Goal: Task Accomplishment & Management: Complete application form

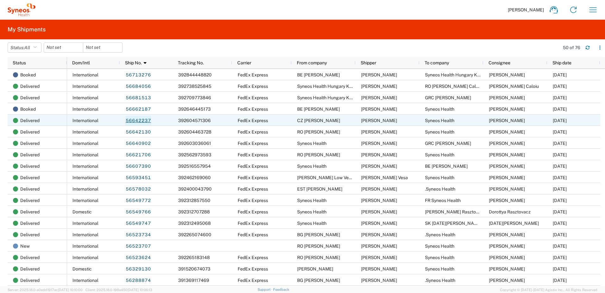
click at [145, 121] on link "56642237" at bounding box center [138, 121] width 26 height 10
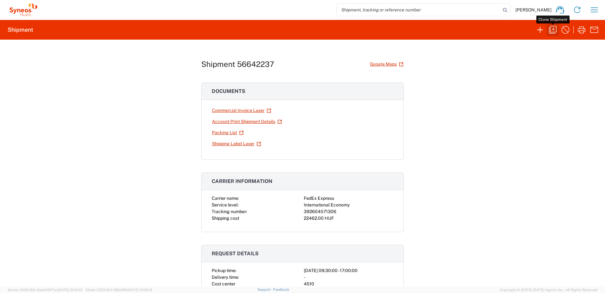
click at [555, 30] on icon "button" at bounding box center [553, 30] width 10 height 10
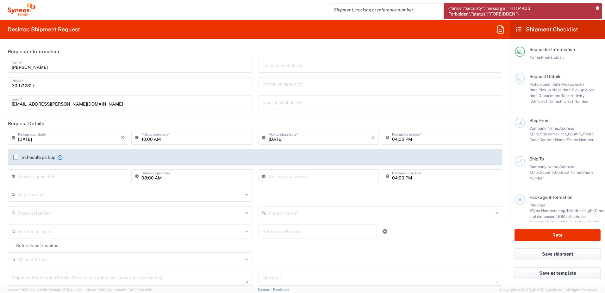
type input "[GEOGRAPHIC_DATA]"
click at [597, 7] on icon at bounding box center [597, 8] width 3 height 3
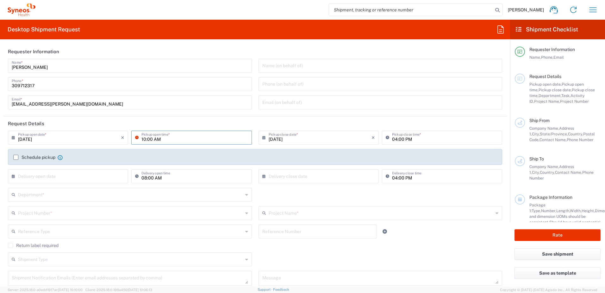
click at [143, 139] on input "10:00 AM" at bounding box center [195, 136] width 106 height 11
click at [155, 140] on input "1:00 AM" at bounding box center [195, 136] width 106 height 11
type input "01:00 PM"
click at [257, 121] on header "Request Details" at bounding box center [255, 123] width 504 height 14
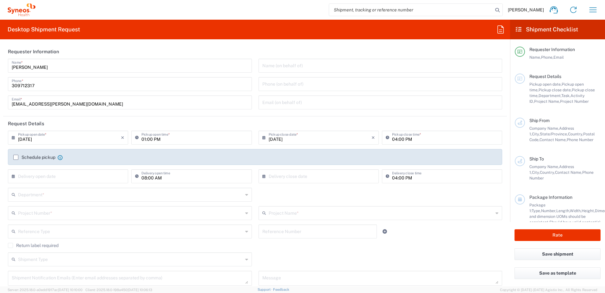
scroll to position [105, 0]
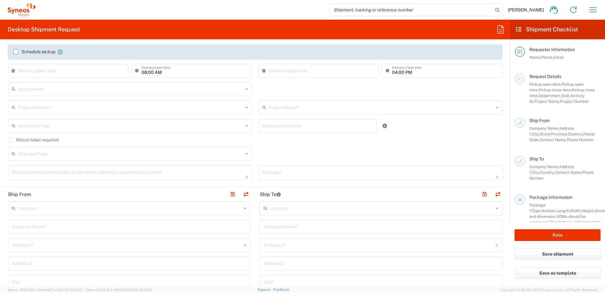
click at [138, 209] on input "text" at bounding box center [130, 207] width 224 height 11
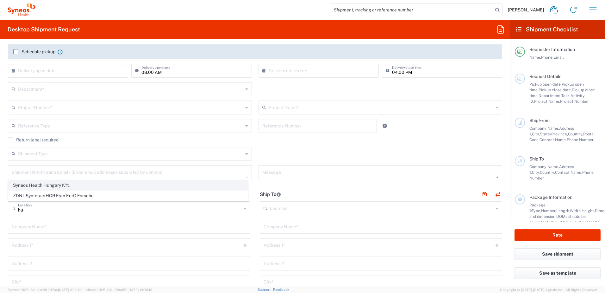
click at [122, 185] on span "Syneos Health Hungary Kft." at bounding box center [128, 185] width 239 height 10
type input "Syneos Health Hungary Kft."
type input "Science Park, [PERSON_NAME] 4-20"
type input "B building, 2nd floor"
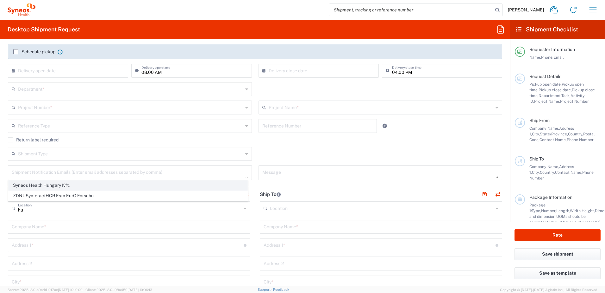
type input "[GEOGRAPHIC_DATA]"
type input "1117"
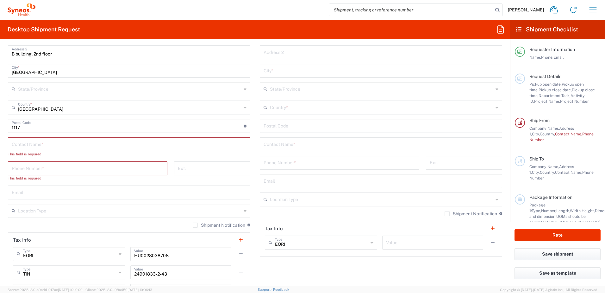
scroll to position [317, 0]
click at [189, 143] on input "text" at bounding box center [129, 143] width 235 height 11
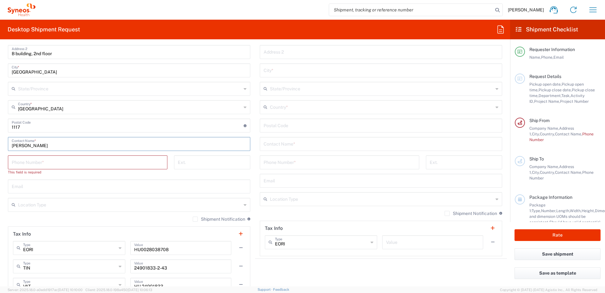
type input "[PERSON_NAME]"
click at [128, 169] on div "Phone Number *" at bounding box center [88, 162] width 160 height 14
click at [128, 165] on input "tel" at bounding box center [88, 161] width 152 height 11
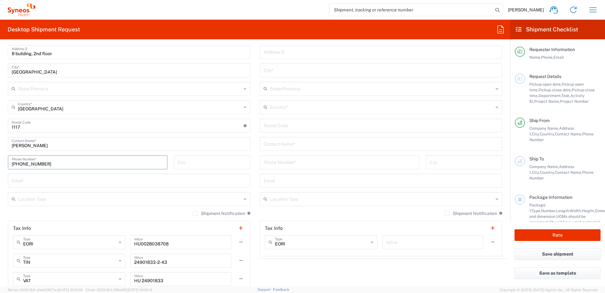
type input "[PHONE_NUMBER]"
click at [255, 149] on main "Location [PERSON_NAME] LLC-[GEOGRAPHIC_DATA] [GEOGRAPHIC_DATA] [GEOGRAPHIC_DATA…" at bounding box center [381, 123] width 252 height 266
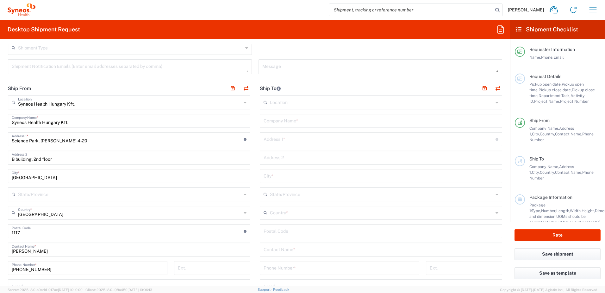
click at [299, 120] on input "text" at bounding box center [381, 120] width 235 height 11
paste input "[PERSON_NAME]"
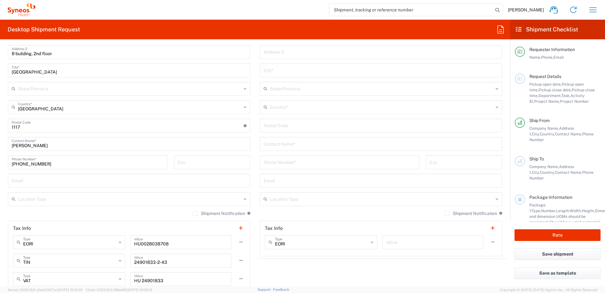
type input "CZ [PERSON_NAME]"
click at [298, 145] on input "text" at bounding box center [381, 143] width 235 height 11
paste input "[PERSON_NAME]"
type input "[PERSON_NAME]"
click at [278, 162] on input "tel" at bounding box center [340, 161] width 152 height 11
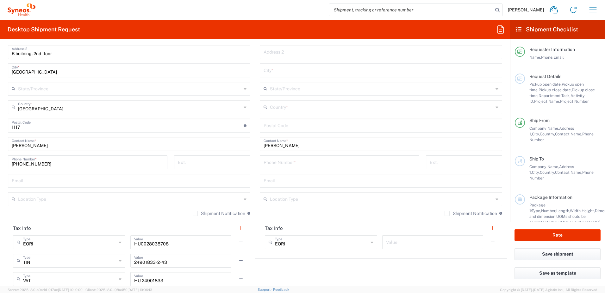
paste input "+420 733 120 571"
type input "+420 733 120 571"
click at [283, 73] on input "text" at bounding box center [381, 69] width 235 height 11
paste input "Roztoky"
type input "Roztoky"
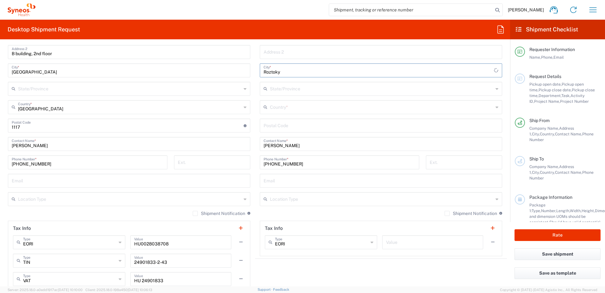
click at [288, 106] on input "text" at bounding box center [382, 106] width 224 height 11
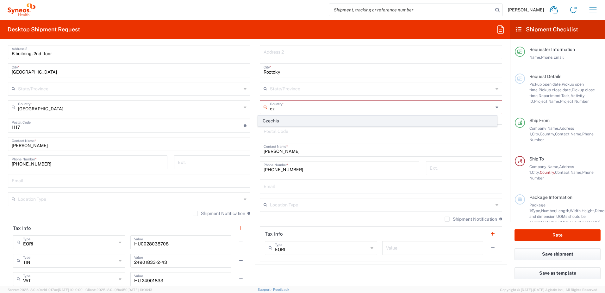
click at [272, 121] on span "Czechia" at bounding box center [377, 121] width 239 height 10
type input "Czechia"
type input "Sender/Shipper"
type input "Delivery Duty Paid"
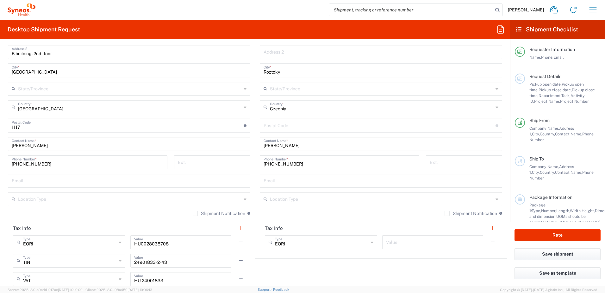
drag, startPoint x: 302, startPoint y: 42, endPoint x: 303, endPoint y: 51, distance: 8.6
click at [302, 42] on div "Desktop Shipment Request Requester Information Zsolt Varga Name * 309712317 Pho…" at bounding box center [255, 153] width 510 height 266
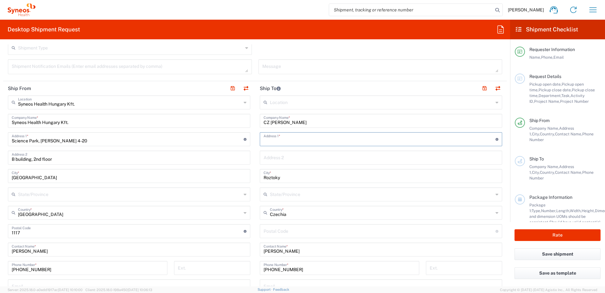
click at [294, 138] on input "text" at bounding box center [380, 138] width 232 height 11
paste input "Na Panenske 1801"
type input "Na Panenske 1801"
click at [289, 232] on input "undefined" at bounding box center [380, 230] width 232 height 11
paste input "252 63"
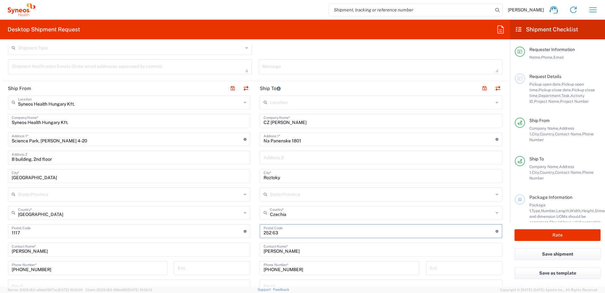
scroll to position [105, 0]
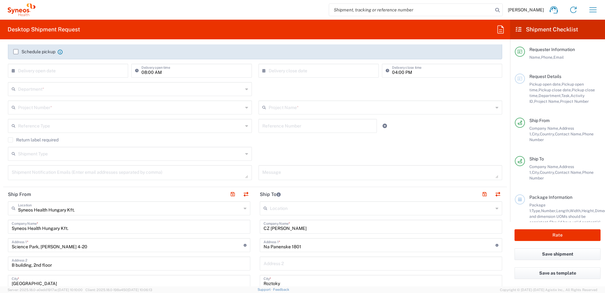
type input "252 63"
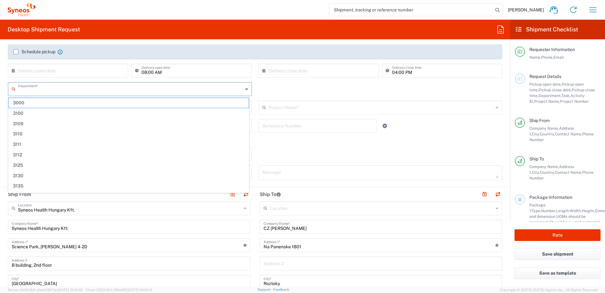
click at [194, 90] on input "text" at bounding box center [130, 88] width 225 height 11
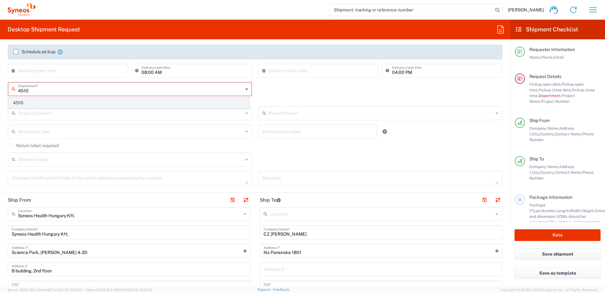
type input "4510"
click at [191, 98] on span "4510" at bounding box center [129, 103] width 240 height 10
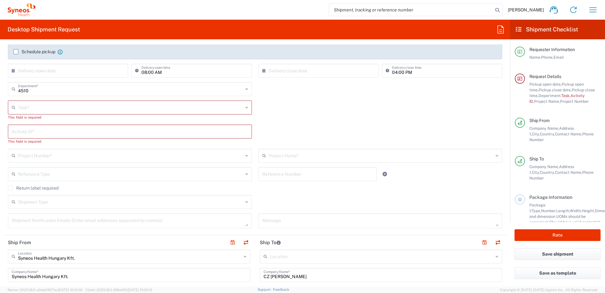
click at [143, 105] on input "text" at bounding box center [130, 106] width 225 height 11
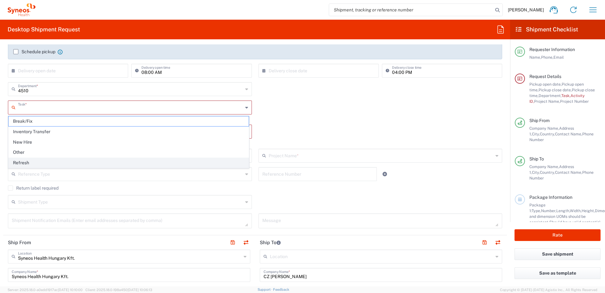
click at [105, 158] on span "Refresh" at bounding box center [129, 163] width 240 height 10
type input "Refresh"
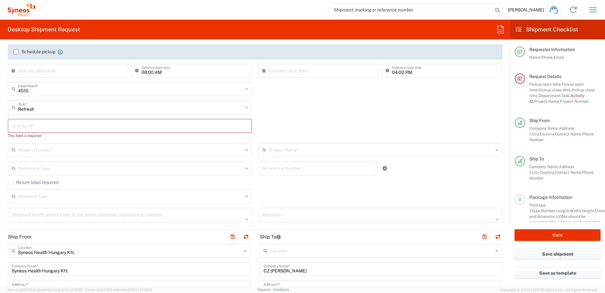
click at [99, 125] on input "text" at bounding box center [130, 125] width 237 height 11
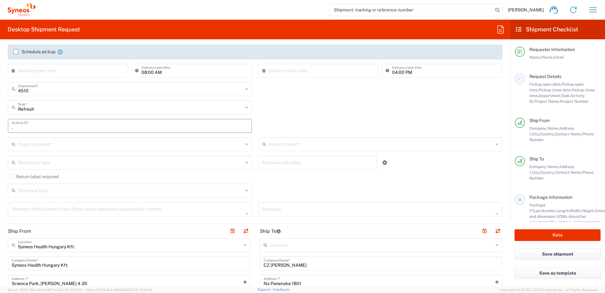
type input "."
click at [100, 149] on input "text" at bounding box center [130, 143] width 225 height 11
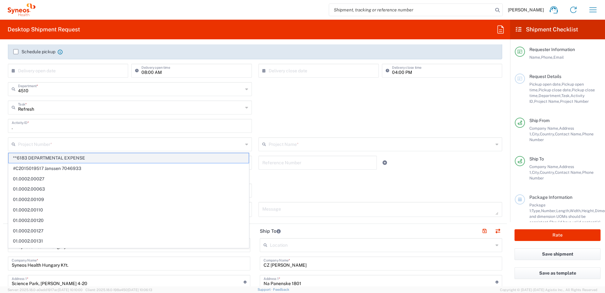
click at [97, 157] on span "**6183 DEPARTMENTAL EXPENSE" at bounding box center [129, 158] width 240 height 10
type input "**6183 DEPARTMENTAL EXPENSE"
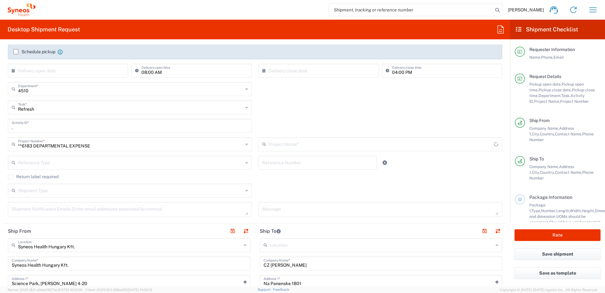
type input "6183"
click at [288, 164] on input "text" at bounding box center [318, 161] width 111 height 11
paste input "SCTASK2704659"
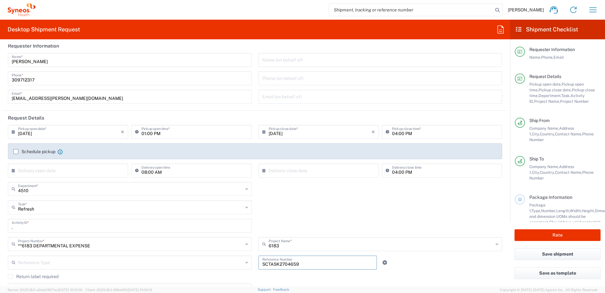
scroll to position [0, 0]
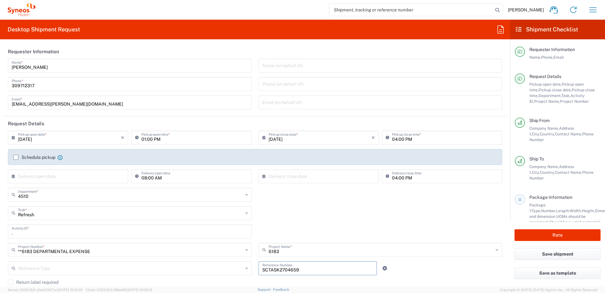
type input "SCTASK2704659"
drag, startPoint x: 51, startPoint y: 139, endPoint x: 11, endPoint y: 139, distance: 40.2
click at [11, 139] on div "09/05/2025 × Pickup open date *" at bounding box center [68, 137] width 120 height 14
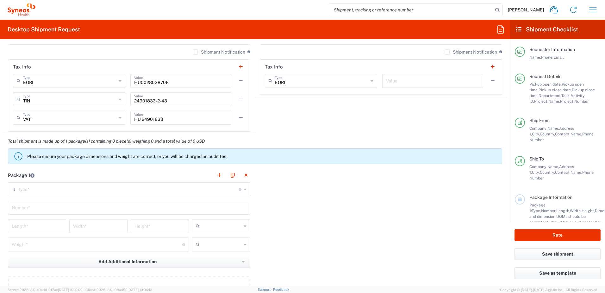
scroll to position [528, 0]
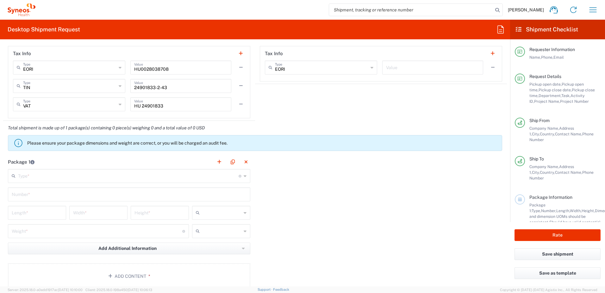
click at [216, 176] on input "text" at bounding box center [128, 175] width 221 height 11
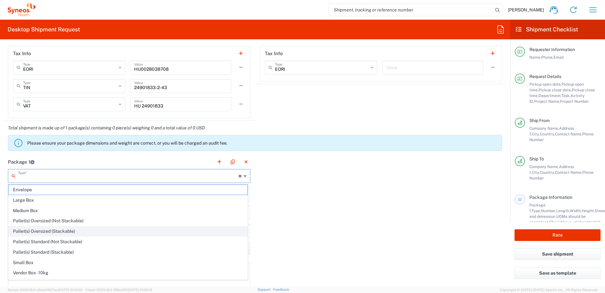
scroll to position [19, 0]
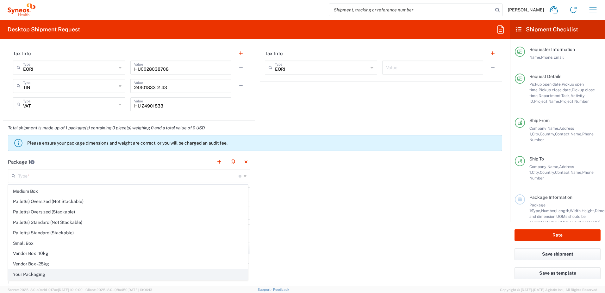
click at [61, 272] on span "Your Packaging" at bounding box center [128, 274] width 239 height 10
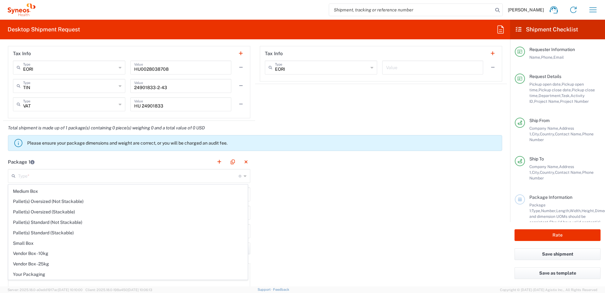
type input "Your Packaging"
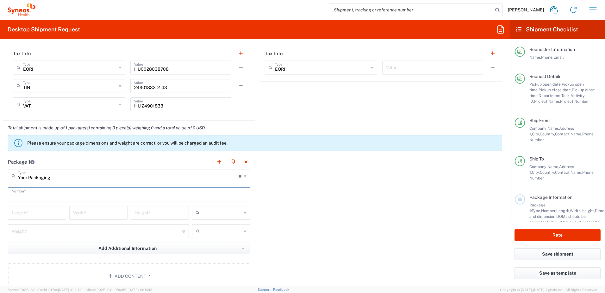
click at [60, 195] on input "text" at bounding box center [129, 193] width 235 height 11
type input "1"
click at [241, 212] on div at bounding box center [221, 213] width 58 height 14
click at [216, 227] on span "cm" at bounding box center [219, 226] width 56 height 10
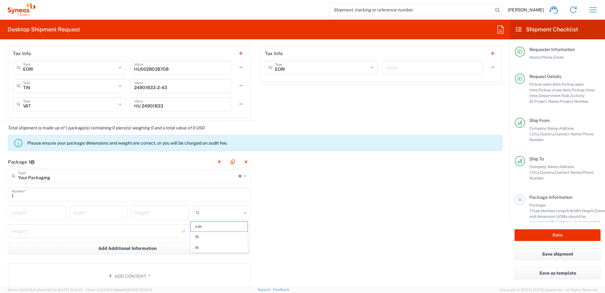
type input "cm"
click at [44, 214] on input "number" at bounding box center [37, 211] width 51 height 11
type input "70"
click at [86, 215] on input "number" at bounding box center [98, 211] width 51 height 11
type input "20"
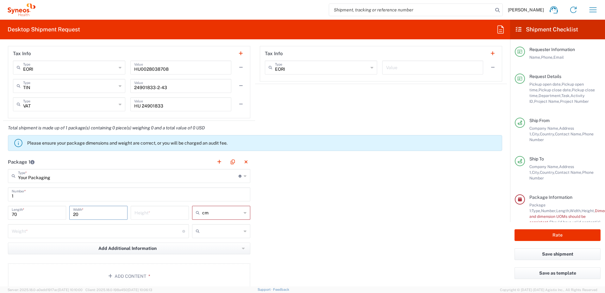
click at [148, 213] on input "number" at bounding box center [160, 211] width 51 height 11
type input "50"
click at [225, 235] on input "text" at bounding box center [221, 231] width 39 height 10
click at [222, 247] on span "kgs" at bounding box center [219, 245] width 56 height 10
type input "kgs"
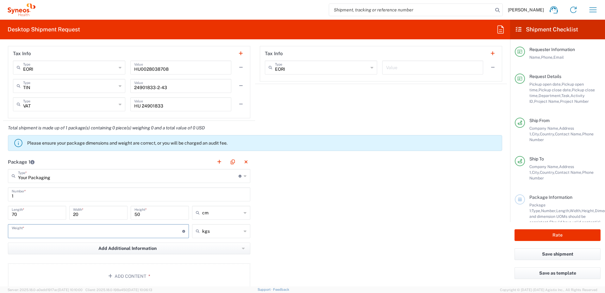
click at [148, 231] on input "number" at bounding box center [97, 230] width 171 height 11
type input "4"
click at [297, 220] on div "Package 1 Your Packaging Type * Material used to package goods Envelope Large B…" at bounding box center [255, 224] width 504 height 139
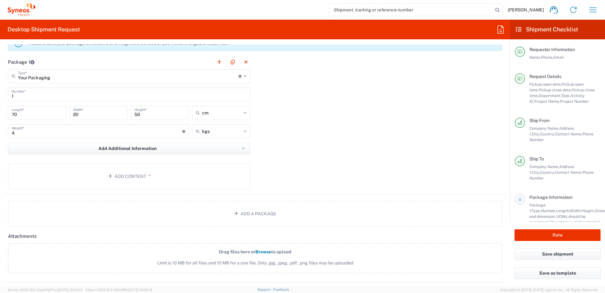
scroll to position [633, 0]
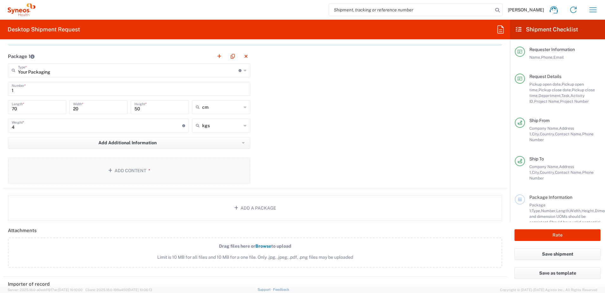
click at [152, 172] on button "Add Content *" at bounding box center [129, 170] width 243 height 26
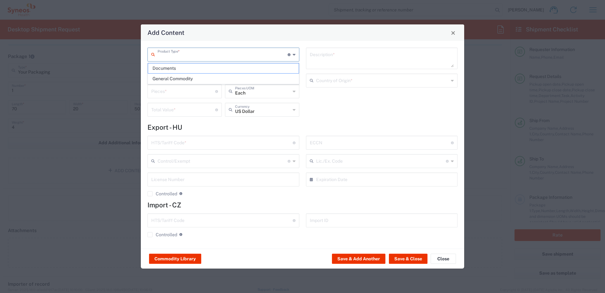
click at [196, 58] on input "text" at bounding box center [223, 53] width 130 height 11
click at [191, 79] on span "General Commodity" at bounding box center [223, 79] width 151 height 10
type input "General Commodity"
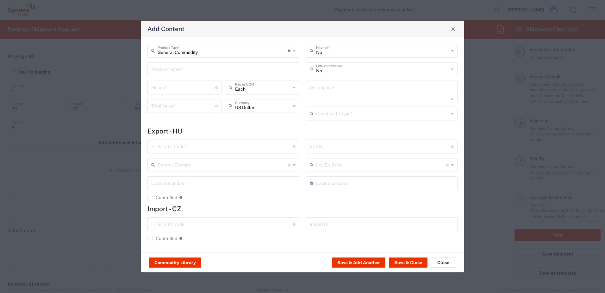
click at [188, 71] on input "text" at bounding box center [223, 68] width 144 height 11
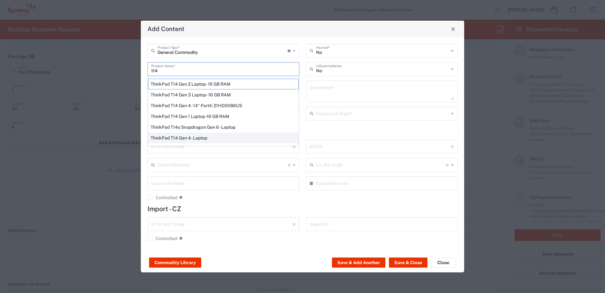
click at [194, 135] on div "ThinkPad T14 Gen 4 - Laptop" at bounding box center [223, 137] width 151 height 11
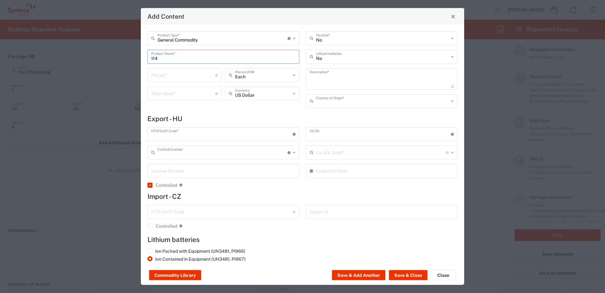
type input "ThinkPad T14 Gen 4 - Laptop"
type textarea "Laptop"
type input "[GEOGRAPHIC_DATA]"
type input "8471.30.0100"
type input "BIS"
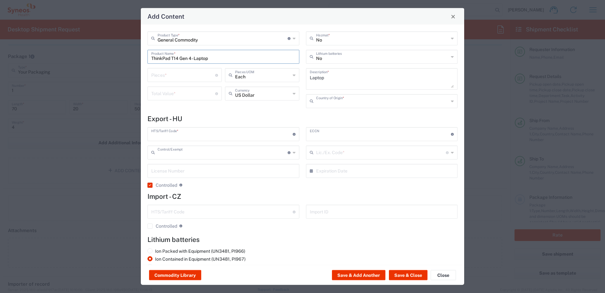
type input "5A992.c"
type input "Yes"
type input "NLR - No License Required"
click at [184, 96] on input "number" at bounding box center [183, 92] width 64 height 11
type input "900"
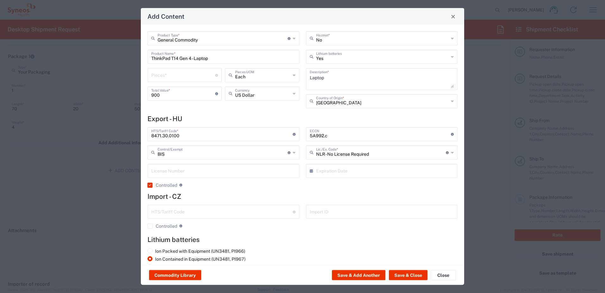
click at [197, 113] on div "General Commodity Product Type * Document: Paper document generated internally …" at bounding box center [303, 145] width 324 height 240
click at [412, 271] on button "Save & Close" at bounding box center [408, 275] width 39 height 10
click at [178, 74] on input "number" at bounding box center [183, 74] width 64 height 11
type input "1"
click at [417, 271] on button "Save & Close" at bounding box center [408, 275] width 39 height 10
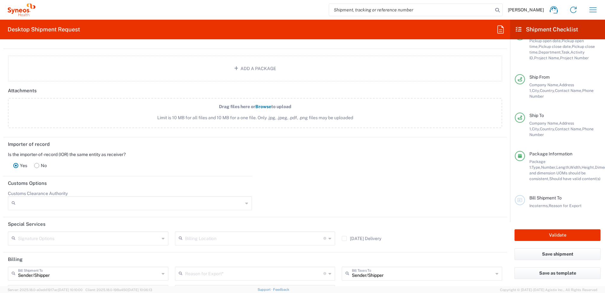
scroll to position [871, 0]
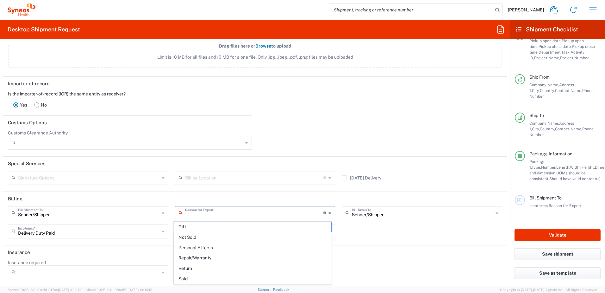
click at [320, 214] on input "text" at bounding box center [254, 212] width 139 height 11
click at [246, 259] on span "Repair/Warranty" at bounding box center [253, 258] width 158 height 10
type input "Repair/Warranty"
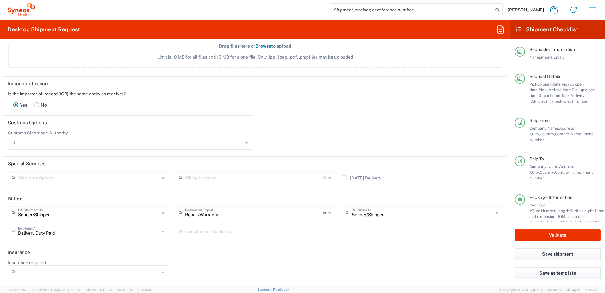
scroll to position [49, 0]
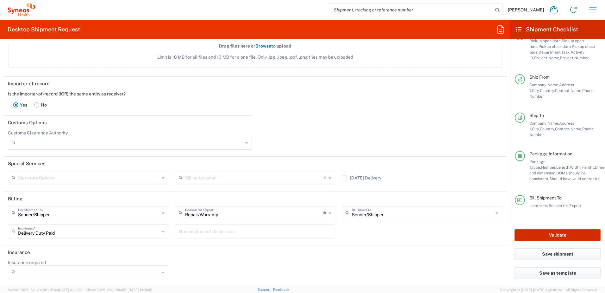
click at [557, 236] on button "Validate" at bounding box center [558, 235] width 86 height 12
type input "**6183 DEPARTMENTAL EXPENSE"
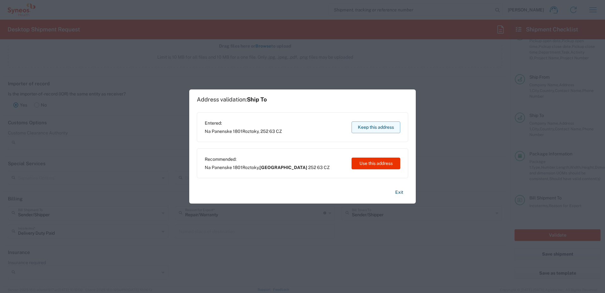
click at [373, 125] on button "Keep this address" at bounding box center [376, 127] width 49 height 12
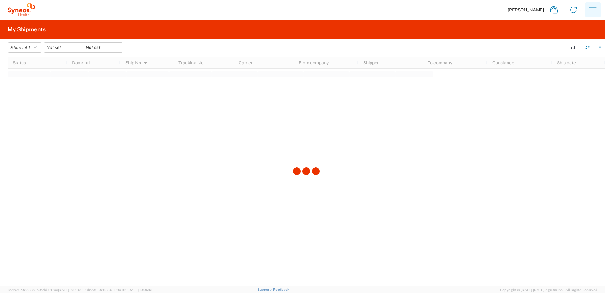
click at [593, 9] on icon "button" at bounding box center [593, 10] width 10 height 10
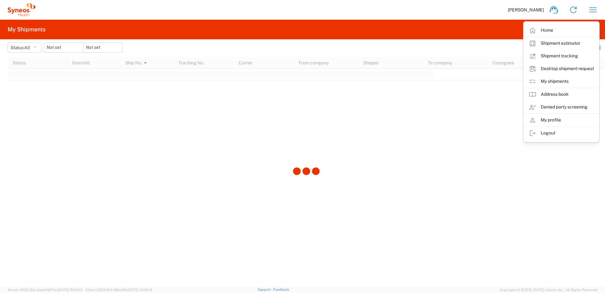
click at [490, 48] on agx-table-filter-chips "Status: All Active All Approved Booked Canceled Delivered Denied New On Hold Pe…" at bounding box center [285, 49] width 555 height 15
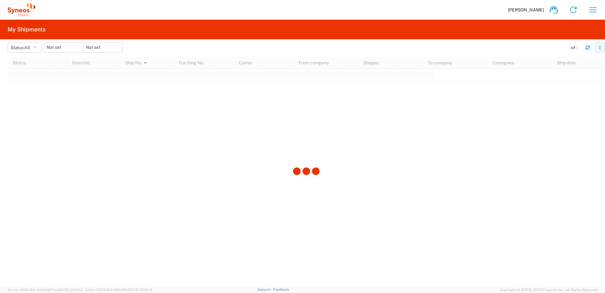
click at [601, 46] on icon "button" at bounding box center [600, 47] width 4 height 4
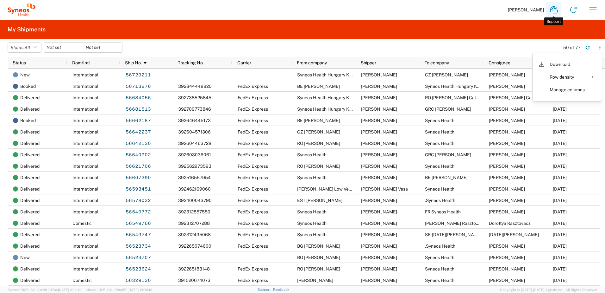
click at [552, 10] on icon at bounding box center [554, 9] width 8 height 7
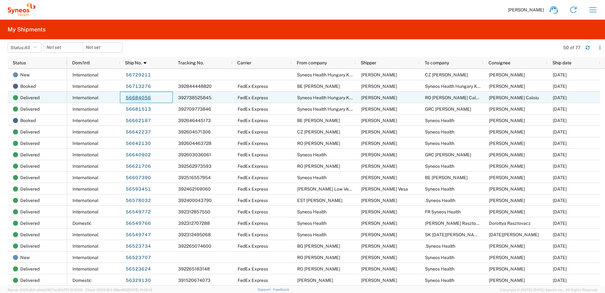
click at [137, 95] on link "56684056" at bounding box center [138, 98] width 26 height 10
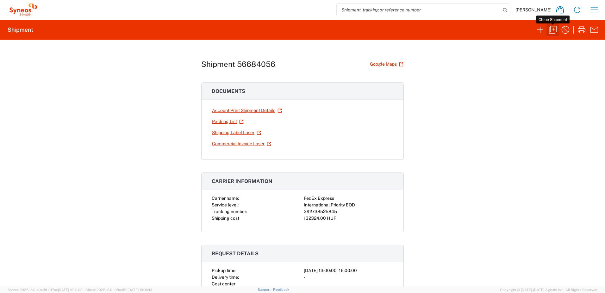
click at [550, 29] on icon "button" at bounding box center [553, 30] width 10 height 10
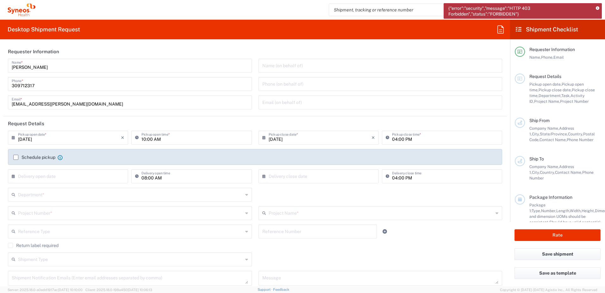
type input "United States"
drag, startPoint x: 524, startPoint y: 14, endPoint x: 446, endPoint y: 6, distance: 78.3
click at [446, 6] on div "{"error":"security","message":"HTTP 403 Forbidden","status":"FORBIDDEN"}" at bounding box center [523, 11] width 158 height 16
copy span "{"error":"security","message":"HTTP 403 Forbidden","status":"FORBIDDEN"}"
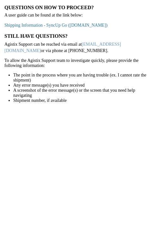
click at [63, 24] on link "Shipping Information - SyncUp Go (staffbase.com)" at bounding box center [55, 25] width 103 height 5
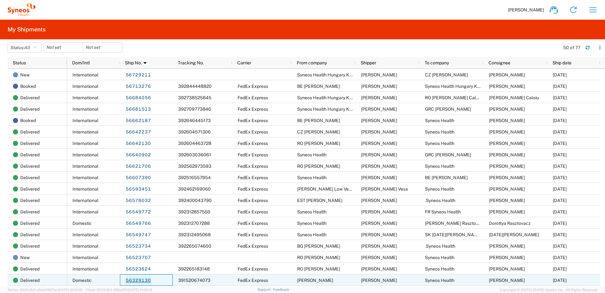
click at [135, 278] on link "56329130" at bounding box center [138, 280] width 26 height 10
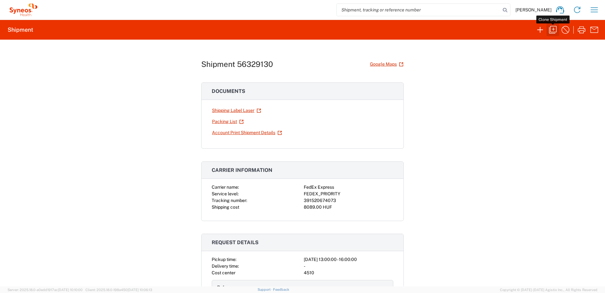
click at [549, 31] on icon "button" at bounding box center [553, 30] width 10 height 10
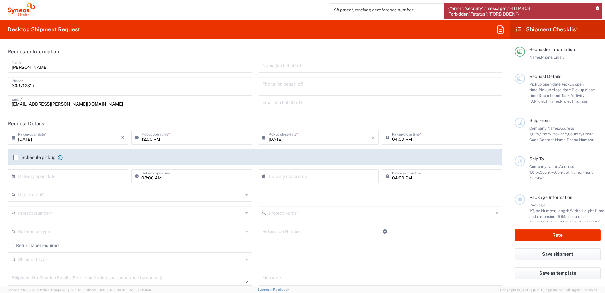
type input "[GEOGRAPHIC_DATA]"
click at [599, 8] on icon at bounding box center [597, 8] width 3 height 3
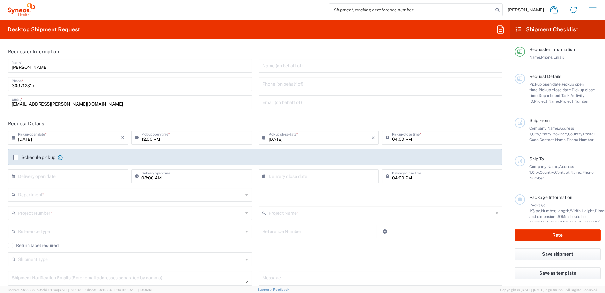
scroll to position [105, 0]
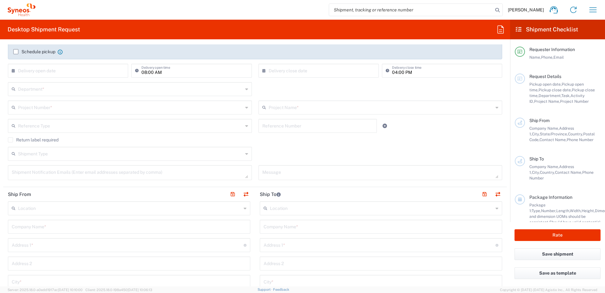
click at [152, 205] on input "text" at bounding box center [130, 207] width 224 height 11
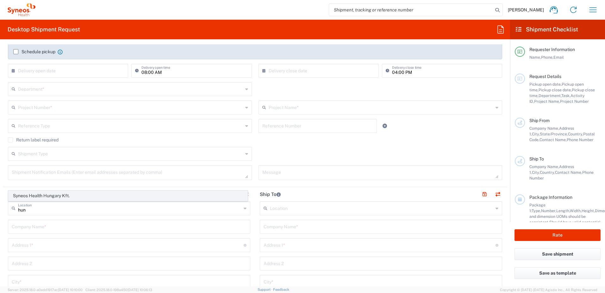
click at [145, 195] on span "Syneos Health Hungary Kft." at bounding box center [128, 196] width 239 height 10
type input "Syneos Health Hungary Kft."
type input "Science Park, [PERSON_NAME] 4-20"
type input "B building, 2nd floor"
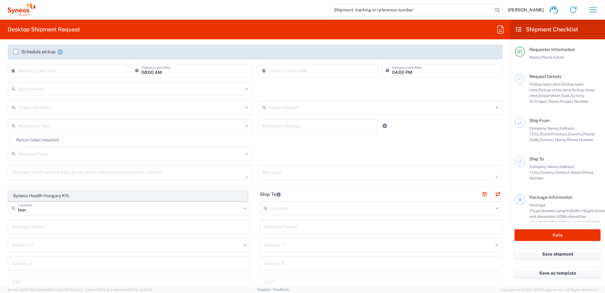
type input "[GEOGRAPHIC_DATA]"
type input "1117"
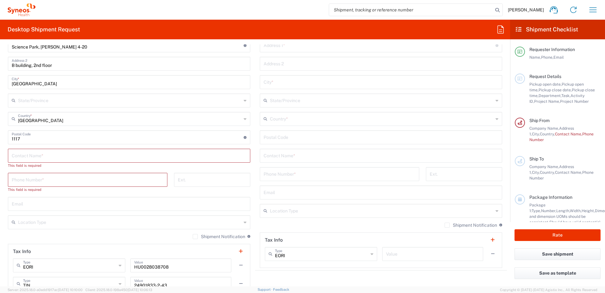
scroll to position [317, 0]
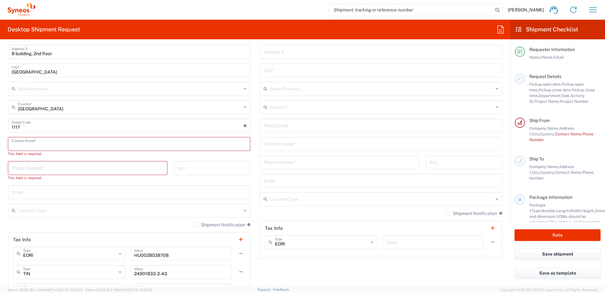
click at [92, 140] on input "text" at bounding box center [129, 143] width 235 height 11
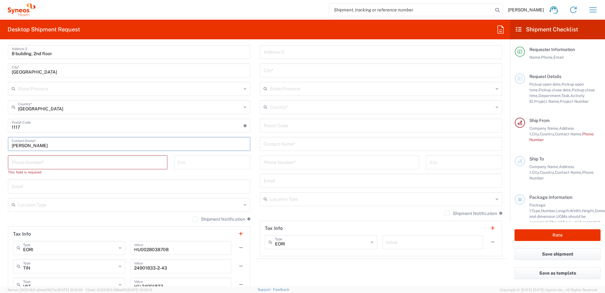
type input "[PERSON_NAME]"
click at [93, 158] on input "tel" at bounding box center [88, 161] width 152 height 11
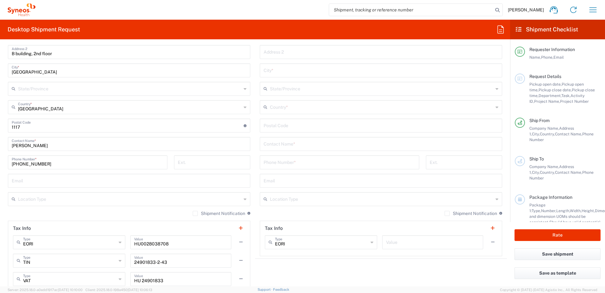
click at [129, 153] on div "Syneos Health Hungary Kft. Location Syneos Health [GEOGRAPHIC_DATA] Kft. [PERSO…" at bounding box center [129, 141] width 243 height 303
click at [103, 161] on input "[PHONE_NUMBER]" at bounding box center [88, 161] width 152 height 11
paste input "[DATE], [PERSON_NAME], [PHONE_NUMBER]"
type input "[PHONE_NUMBER]/26/2024, [PERSON_NAME], [PHONE_NUMBER]"
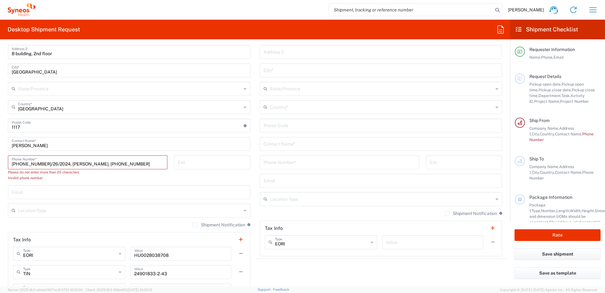
drag, startPoint x: 131, startPoint y: 165, endPoint x: 13, endPoint y: 162, distance: 118.1
click at [13, 162] on input "[PHONE_NUMBER]/26/2024, [PERSON_NAME], [PHONE_NUMBER]" at bounding box center [88, 161] width 152 height 11
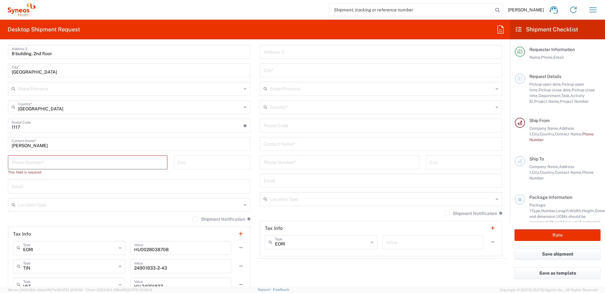
click at [111, 161] on input "tel" at bounding box center [88, 161] width 152 height 11
paste input "[PHONE_NUMBER]"
click at [188, 173] on div "Ext." at bounding box center [212, 167] width 83 height 24
click at [70, 162] on input "[PHONE_NUMBER]" at bounding box center [88, 161] width 152 height 11
click at [55, 157] on input "[PHONE_NUMBER]" at bounding box center [88, 161] width 152 height 11
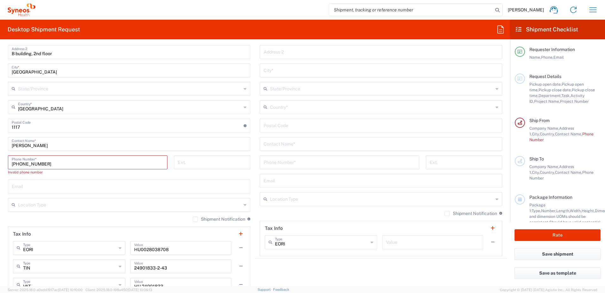
drag, startPoint x: 56, startPoint y: 166, endPoint x: -14, endPoint y: 163, distance: 70.4
click at [0, 163] on html "[PERSON_NAME] Home Shipment estimator Shipment tracking Desktop shipment reques…" at bounding box center [302, 146] width 605 height 293
paste input "tel"
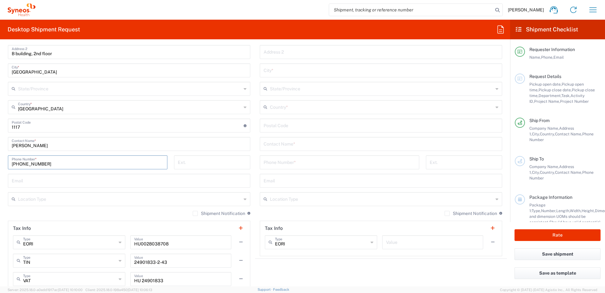
type input "[PHONE_NUMBER]"
click at [255, 175] on main "Location [PERSON_NAME] LLC-[GEOGRAPHIC_DATA] [GEOGRAPHIC_DATA] [GEOGRAPHIC_DATA…" at bounding box center [381, 123] width 252 height 266
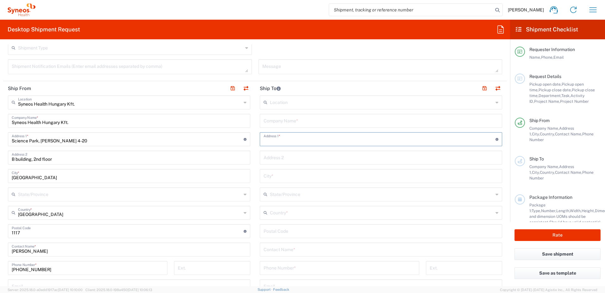
click at [288, 140] on input "text" at bounding box center [380, 138] width 232 height 11
paste input "[STREET_ADDRESS],"
type input "[STREET_ADDRESS],"
click at [296, 8] on div "[PERSON_NAME] Home Shipment estimator Shipment tracking Desktop shipment reques…" at bounding box center [319, 9] width 568 height 15
click at [305, 139] on input "[STREET_ADDRESS]," at bounding box center [380, 138] width 232 height 11
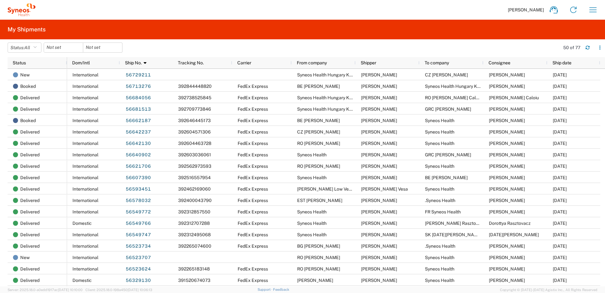
click at [285, 5] on div "[PERSON_NAME] Home Shipment estimator Shipment tracking Desktop shipment reques…" at bounding box center [319, 9] width 568 height 15
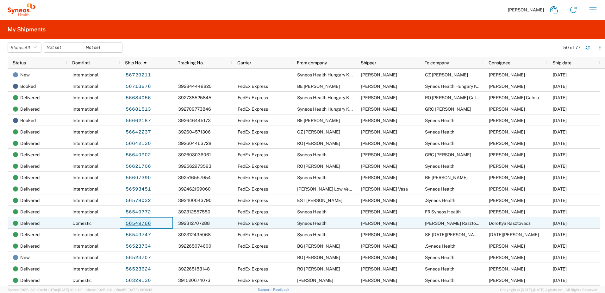
click at [143, 223] on link "56549766" at bounding box center [138, 223] width 26 height 10
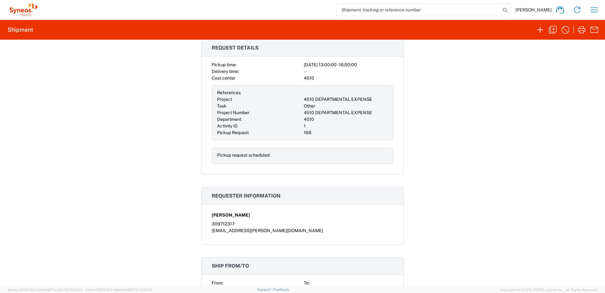
scroll to position [89, 0]
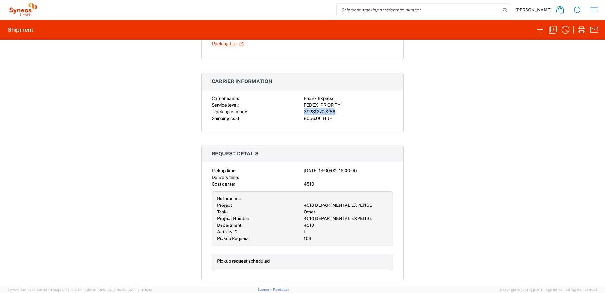
drag, startPoint x: 334, startPoint y: 111, endPoint x: 300, endPoint y: 112, distance: 34.2
click at [300, 112] on div "Carrier name: FedEx Express Service level: FEDEX_PRIORITY Tracking number: 3923…" at bounding box center [303, 108] width 182 height 27
copy div "392312707288"
click at [33, 158] on div "Shipment 56549766 Google Maps Documents Account Print Shipment Details Shipping…" at bounding box center [302, 163] width 605 height 246
click at [556, 29] on icon "button" at bounding box center [553, 30] width 10 height 10
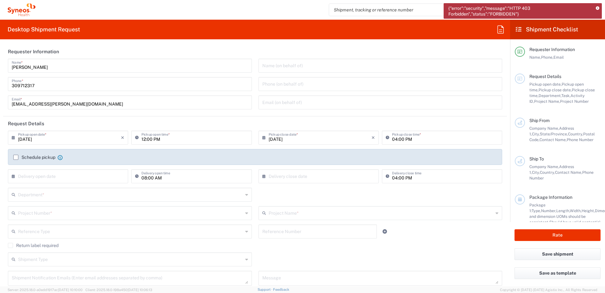
type input "[GEOGRAPHIC_DATA]"
click at [599, 7] on icon at bounding box center [597, 8] width 3 height 3
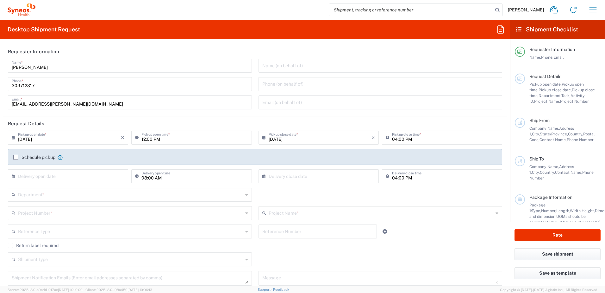
click at [144, 138] on input "12:00 PM" at bounding box center [195, 136] width 106 height 11
type input "01:00 PM"
click at [114, 198] on input "text" at bounding box center [130, 193] width 225 height 11
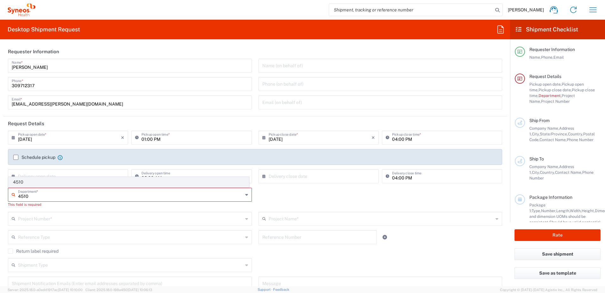
type input "4510"
click at [120, 180] on span "4510" at bounding box center [129, 182] width 240 height 10
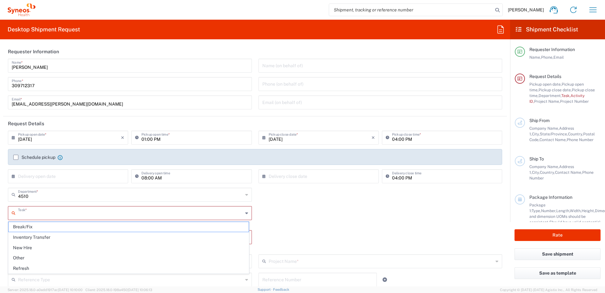
click at [118, 211] on input "text" at bounding box center [130, 212] width 225 height 11
click at [108, 254] on span "Other" at bounding box center [129, 258] width 240 height 10
type input "Other"
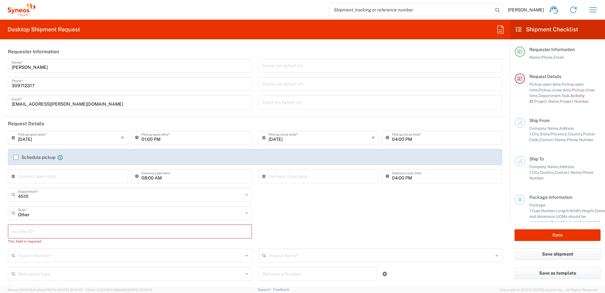
click at [107, 228] on input "text" at bounding box center [130, 230] width 237 height 11
type input "1"
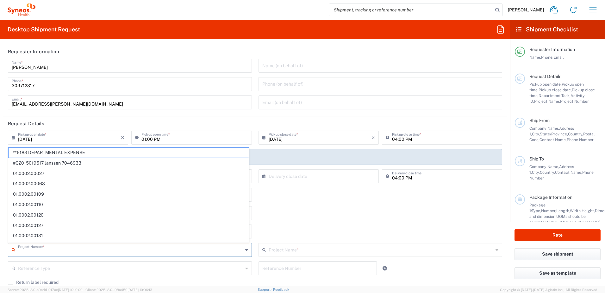
click at [105, 244] on input "text" at bounding box center [130, 249] width 225 height 11
click at [62, 154] on span "**6183 DEPARTMENTAL EXPENSE" at bounding box center [129, 153] width 240 height 10
type input "**6183 DEPARTMENTAL EXPENSE"
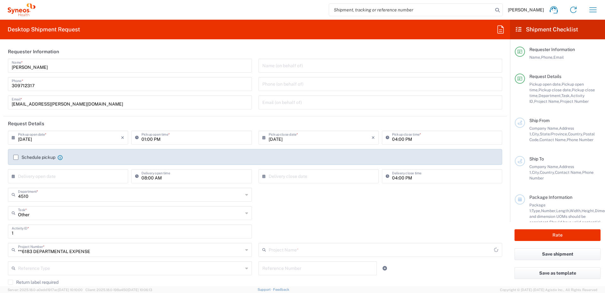
type input "6183"
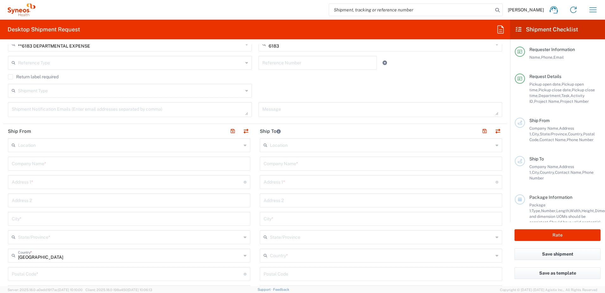
scroll to position [211, 0]
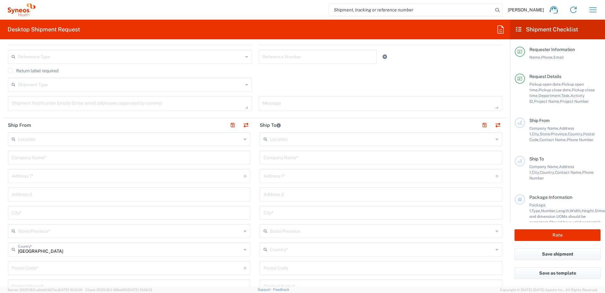
click at [160, 139] on input "text" at bounding box center [130, 138] width 224 height 11
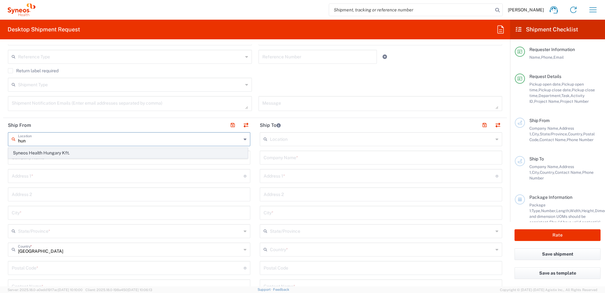
click at [146, 150] on span "Syneos Health Hungary Kft." at bounding box center [128, 153] width 239 height 10
type input "Syneos Health Hungary Kft."
type input "Science Park, [PERSON_NAME] 4-20"
type input "B building, 2nd floor"
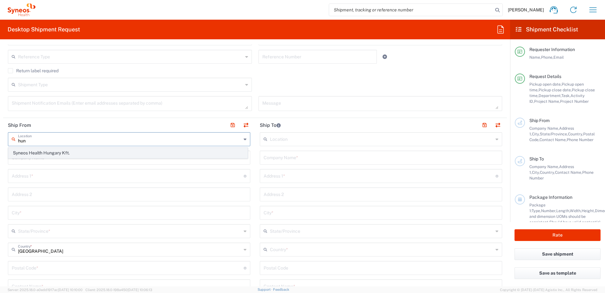
type input "[GEOGRAPHIC_DATA]"
type input "1117"
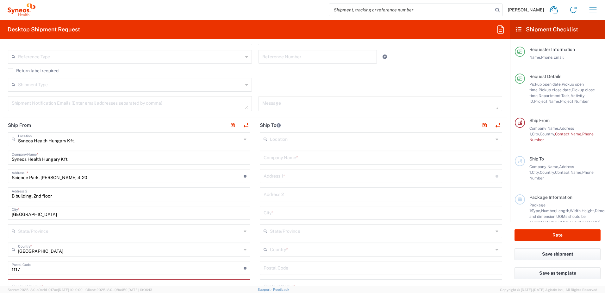
scroll to position [317, 0]
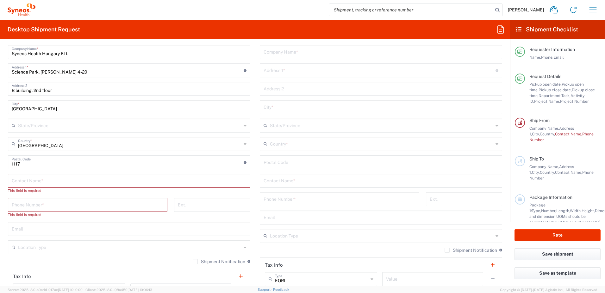
click at [98, 182] on input "text" at bounding box center [129, 179] width 235 height 11
paste input "[PERSON_NAME]"
type input "[PERSON_NAME]"
click at [89, 202] on input "tel" at bounding box center [88, 198] width 152 height 11
paste input "[PHONE_NUMBER]"
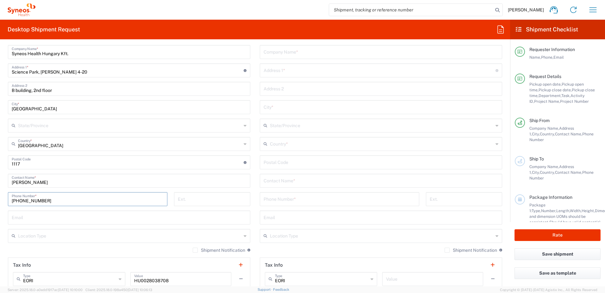
type input "[PHONE_NUMBER]"
click at [256, 183] on main "Location [PERSON_NAME] LLC-[GEOGRAPHIC_DATA] [GEOGRAPHIC_DATA] [GEOGRAPHIC_DATA…" at bounding box center [381, 160] width 252 height 266
click at [294, 199] on input "tel" at bounding box center [340, 198] width 152 height 11
paste input "+36 70 221 6260"
type input "+36 70 221 6260"
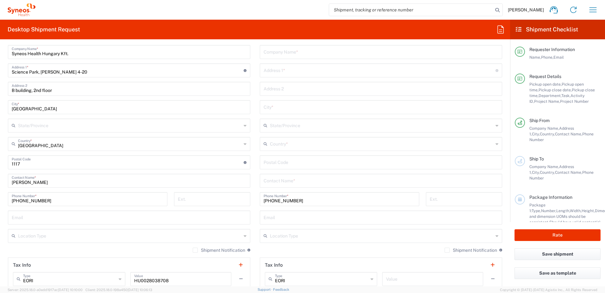
click at [286, 162] on input "undefined" at bounding box center [381, 161] width 235 height 11
paste input "2030"
type input "2030"
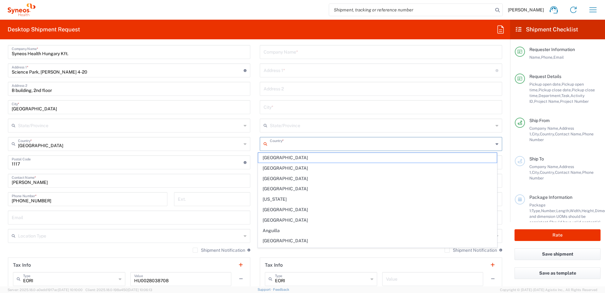
click at [286, 145] on input "text" at bounding box center [382, 143] width 224 height 11
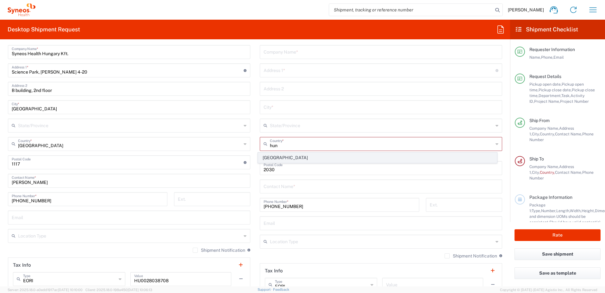
click at [274, 155] on span "[GEOGRAPHIC_DATA]" at bounding box center [377, 158] width 239 height 10
type input "[GEOGRAPHIC_DATA]"
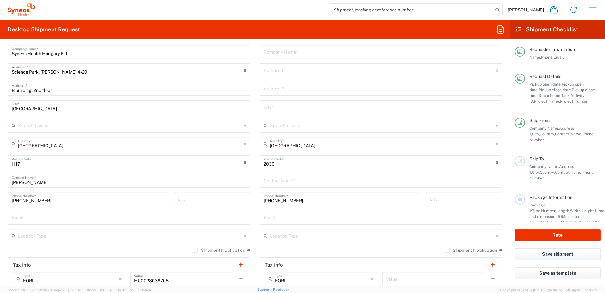
click at [301, 69] on input "text" at bounding box center [380, 69] width 232 height 11
paste input "Késmárki utca 55"
type input "Késmárki utca 55"
click at [273, 106] on input "text" at bounding box center [381, 106] width 235 height 11
type input "Érd"
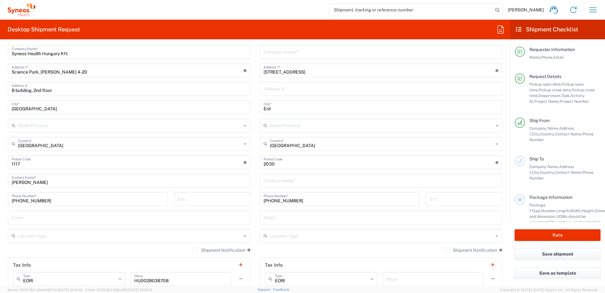
click at [280, 54] on input "text" at bounding box center [381, 51] width 235 height 11
paste input "Pollermann Eszter"
type input "HU Pollermann Eszter"
click at [295, 182] on input "text" at bounding box center [381, 179] width 235 height 11
paste input "Pollermann Eszter"
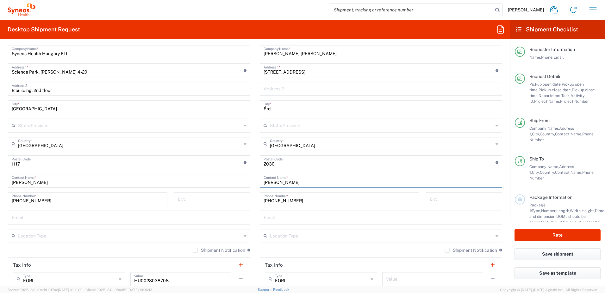
type input "Pollermann Eszter"
click at [250, 187] on main "Syneos Health Hungary Kft. Location Syneos Health [GEOGRAPHIC_DATA] Kft. [PERSO…" at bounding box center [129, 178] width 252 height 303
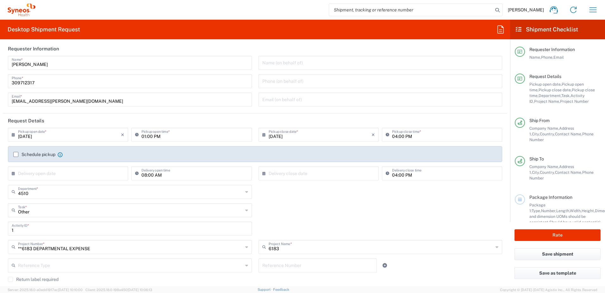
scroll to position [0, 0]
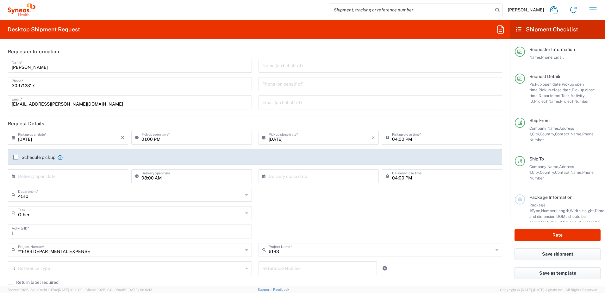
click at [142, 137] on input "01:00 PM" at bounding box center [195, 136] width 106 height 11
type input "02:00 PM"
click at [252, 174] on div "× Delivery open date Cancel Apply 08:00 AM Delivery open time" at bounding box center [130, 178] width 251 height 18
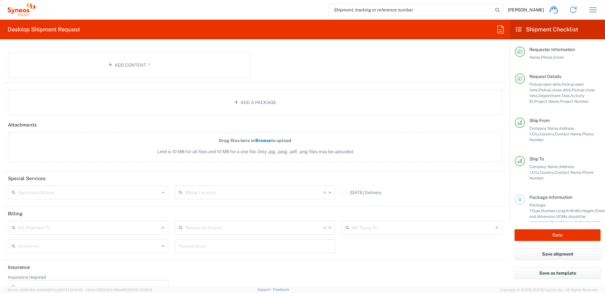
scroll to position [753, 0]
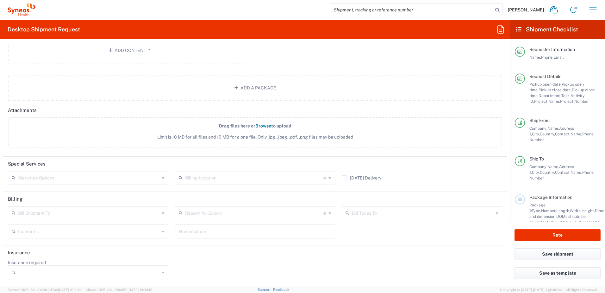
click at [253, 211] on input "text" at bounding box center [254, 212] width 139 height 11
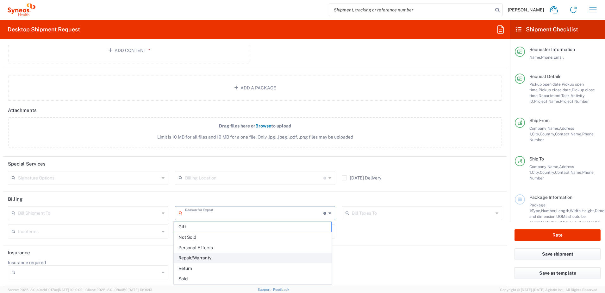
click at [219, 259] on span "Repair/Warranty" at bounding box center [253, 258] width 158 height 10
type input "Repair/Warranty"
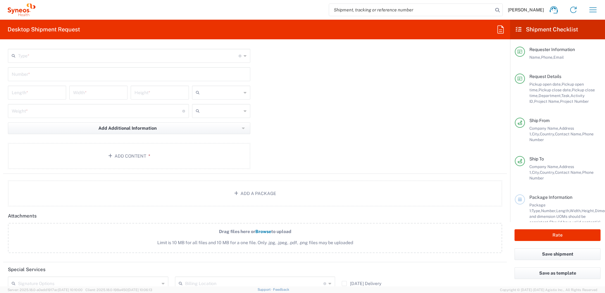
scroll to position [542, 0]
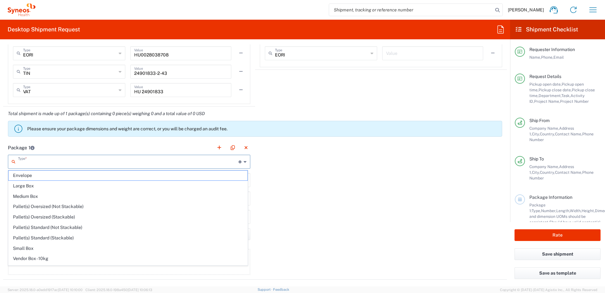
click at [127, 159] on input "text" at bounding box center [128, 160] width 221 height 11
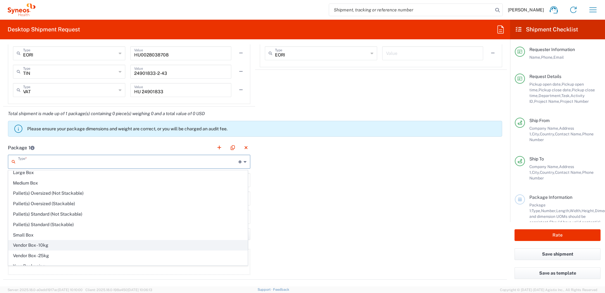
scroll to position [19, 0]
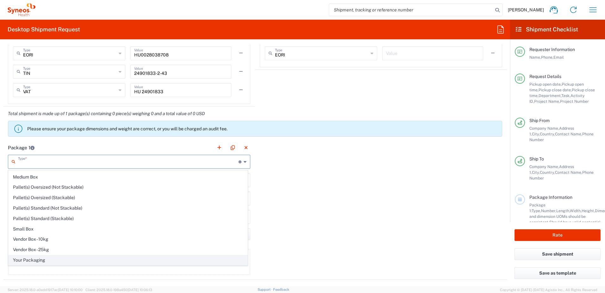
click at [81, 257] on span "Your Packaging" at bounding box center [128, 260] width 239 height 10
type input "Your Packaging"
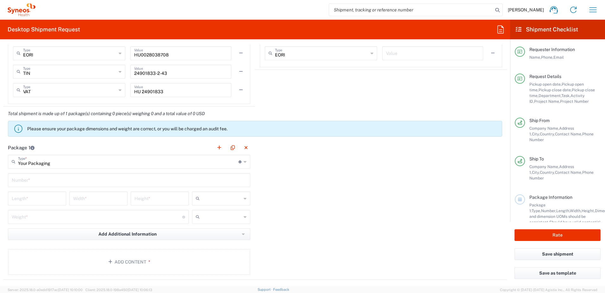
click at [86, 180] on input "text" at bounding box center [129, 179] width 235 height 11
type input "1"
click at [212, 199] on input "text" at bounding box center [221, 198] width 39 height 10
click at [213, 212] on span "cm" at bounding box center [219, 212] width 56 height 10
type input "cm"
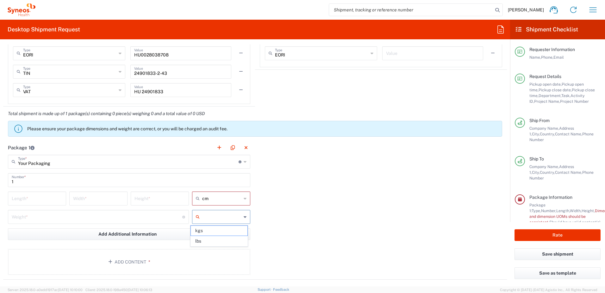
click at [211, 220] on input "text" at bounding box center [221, 217] width 39 height 10
click at [211, 231] on span "kgs" at bounding box center [219, 230] width 56 height 10
type input "kgs"
click at [50, 200] on input "number" at bounding box center [37, 197] width 51 height 11
type input "70"
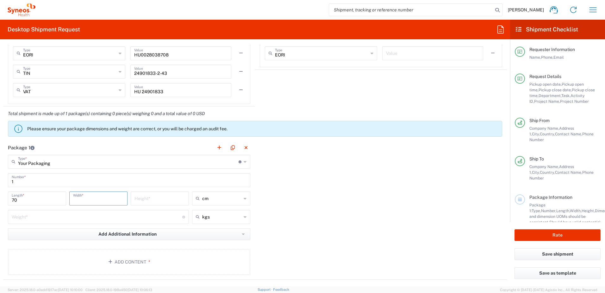
click at [104, 203] on input "number" at bounding box center [98, 197] width 51 height 11
type input "20"
click at [145, 202] on input "number" at bounding box center [160, 197] width 51 height 11
type input "50"
click at [150, 217] on input "number" at bounding box center [97, 216] width 171 height 11
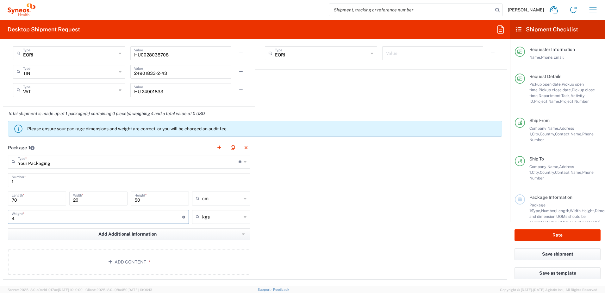
type input "4"
click at [268, 207] on div "Package 1 Your Packaging Type * Material used to package goods Envelope Large B…" at bounding box center [255, 209] width 504 height 139
click at [147, 263] on span "*" at bounding box center [148, 261] width 4 height 5
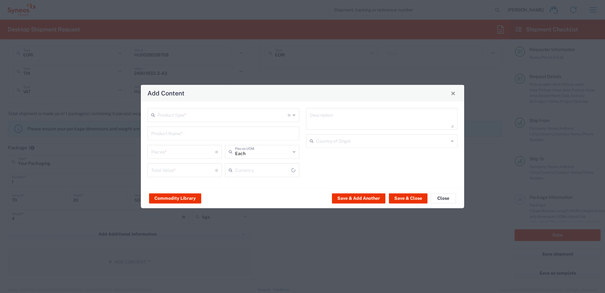
type input "US Dollar"
click at [186, 114] on input "text" at bounding box center [223, 114] width 130 height 11
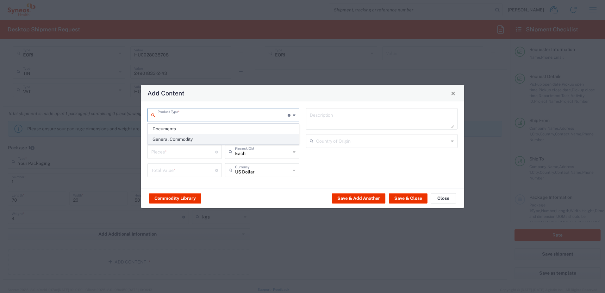
click at [183, 137] on span "General Commodity" at bounding box center [223, 139] width 151 height 10
type input "General Commodity"
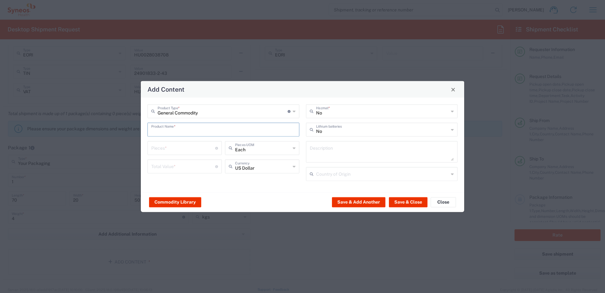
click at [183, 131] on input "text" at bounding box center [223, 129] width 144 height 11
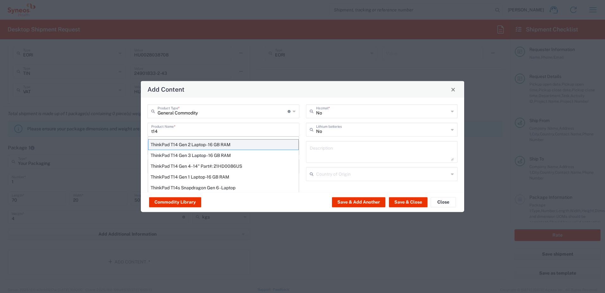
click at [183, 144] on div "ThinkPad T14 Gen 2 Laptop - 16 GB RAM" at bounding box center [223, 144] width 151 height 11
type input "ThinkPad T14 Gen 2 Laptop - 16 GB RAM"
type input "1"
type textarea "Intel Core i7-1156G7 vProÂ® Processor - 14"- 16 GB RAM - 512 GB SSD"
type input "[GEOGRAPHIC_DATA]"
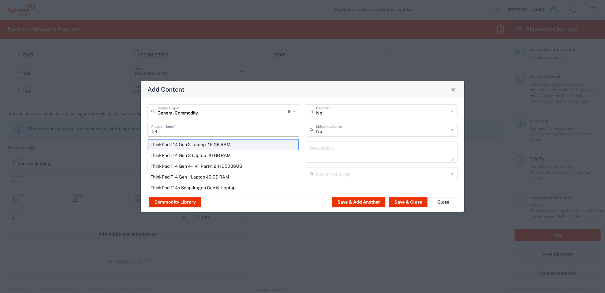
type input "Yes"
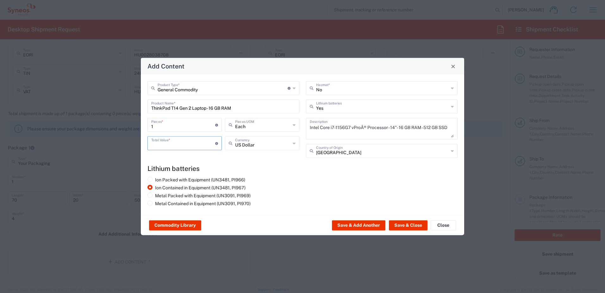
click at [195, 146] on input "number" at bounding box center [183, 142] width 64 height 11
type input "600"
click at [417, 225] on button "Save & Close" at bounding box center [408, 225] width 39 height 10
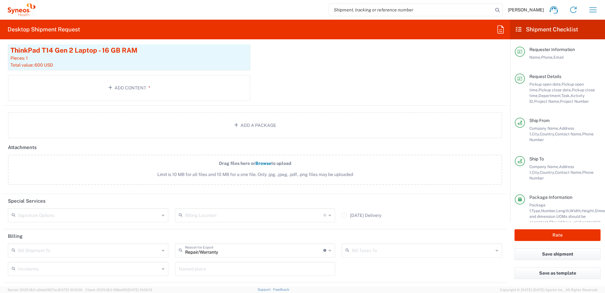
scroll to position [22, 0]
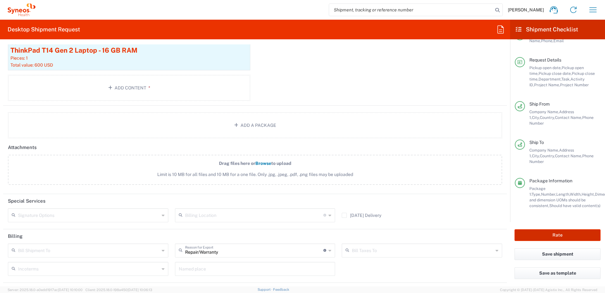
click at [546, 233] on button "Rate" at bounding box center [558, 235] width 86 height 12
type input "**6183 DEPARTMENTAL EXPENSE"
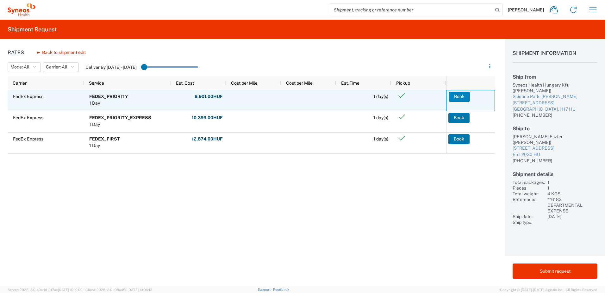
click at [463, 100] on button "Book" at bounding box center [459, 97] width 21 height 10
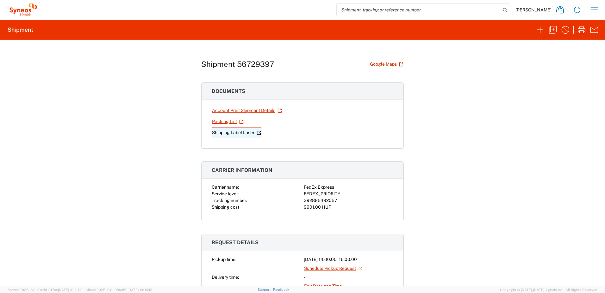
click at [236, 133] on link "Shipping Label Laser" at bounding box center [237, 132] width 50 height 11
